Goal: Information Seeking & Learning: Learn about a topic

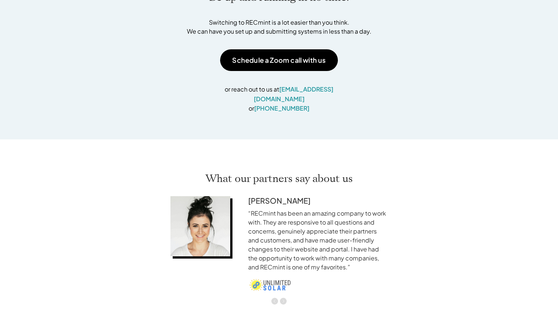
scroll to position [905, 0]
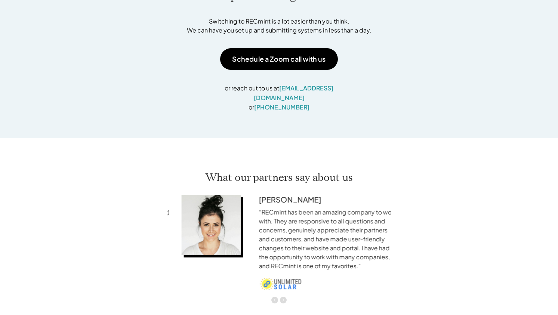
drag, startPoint x: 292, startPoint y: 253, endPoint x: 413, endPoint y: 257, distance: 120.9
click at [404, 257] on div "[PERSON_NAME] “We began working with Sun Tribe (now RECmint) a few years ago an…" at bounding box center [279, 247] width 426 height 112
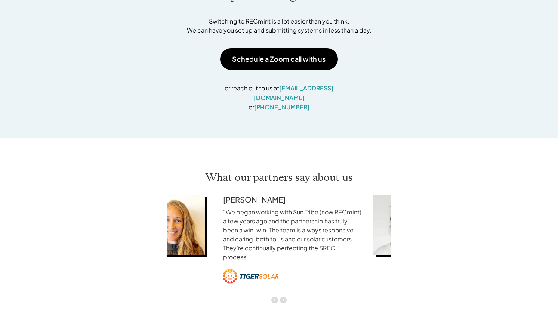
drag, startPoint x: 302, startPoint y: 247, endPoint x: 230, endPoint y: 243, distance: 71.5
click at [232, 243] on p "“We began working with Sun Tribe (now RECmint) a few years ago and the partners…" at bounding box center [292, 235] width 139 height 54
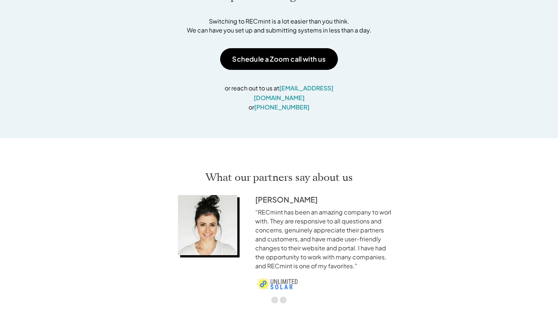
drag, startPoint x: 329, startPoint y: 243, endPoint x: 240, endPoint y: 239, distance: 89.1
click at [264, 240] on p "“RECmint has been an amazing company to work with. They are responsive to all q…" at bounding box center [324, 239] width 139 height 63
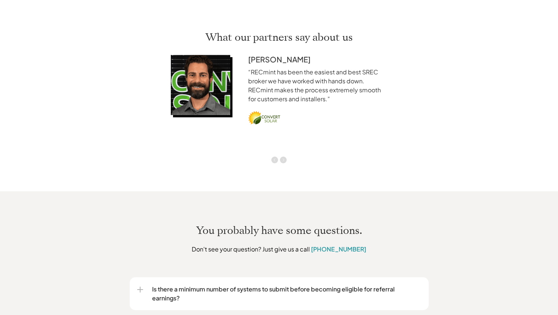
scroll to position [1203, 0]
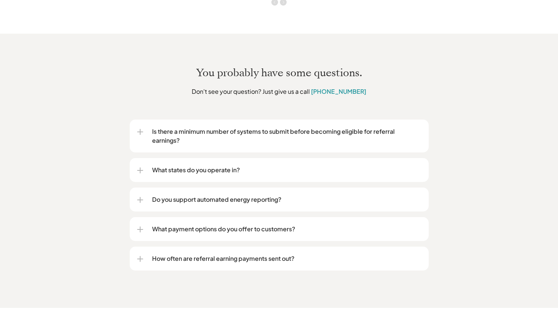
click at [171, 166] on p "What states do you operate in?" at bounding box center [286, 170] width 269 height 9
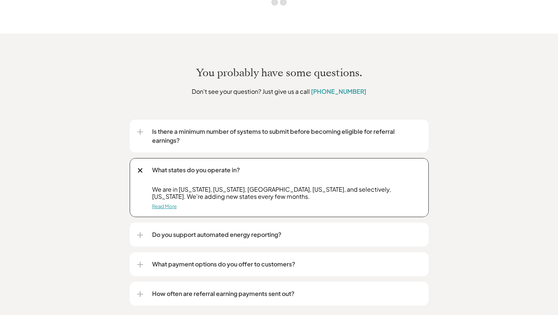
click at [157, 203] on link "Read More" at bounding box center [164, 206] width 25 height 6
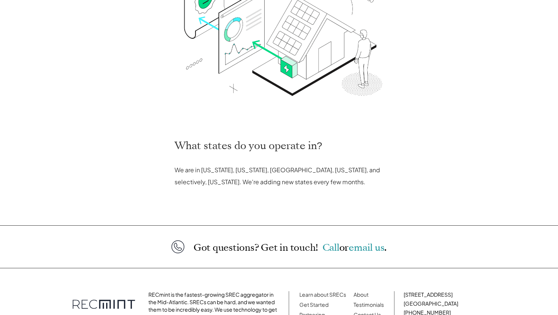
scroll to position [218, 0]
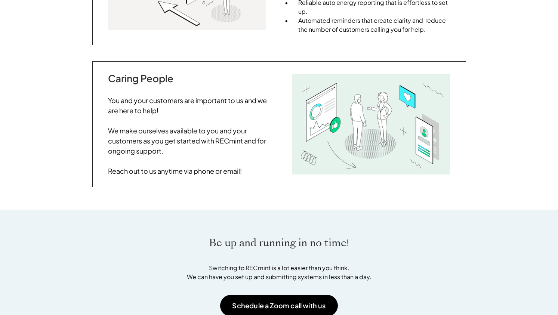
scroll to position [724, 0]
